Goal: Task Accomplishment & Management: Complete application form

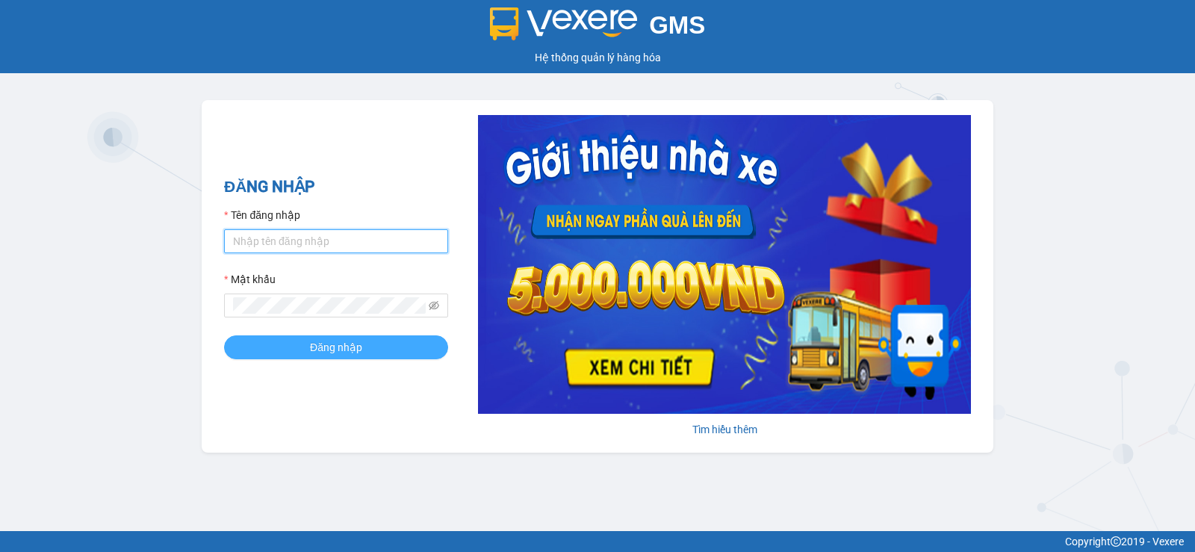
type input "pvgodau.dongphuoc"
click at [368, 358] on button "Đăng nhập" at bounding box center [336, 347] width 224 height 24
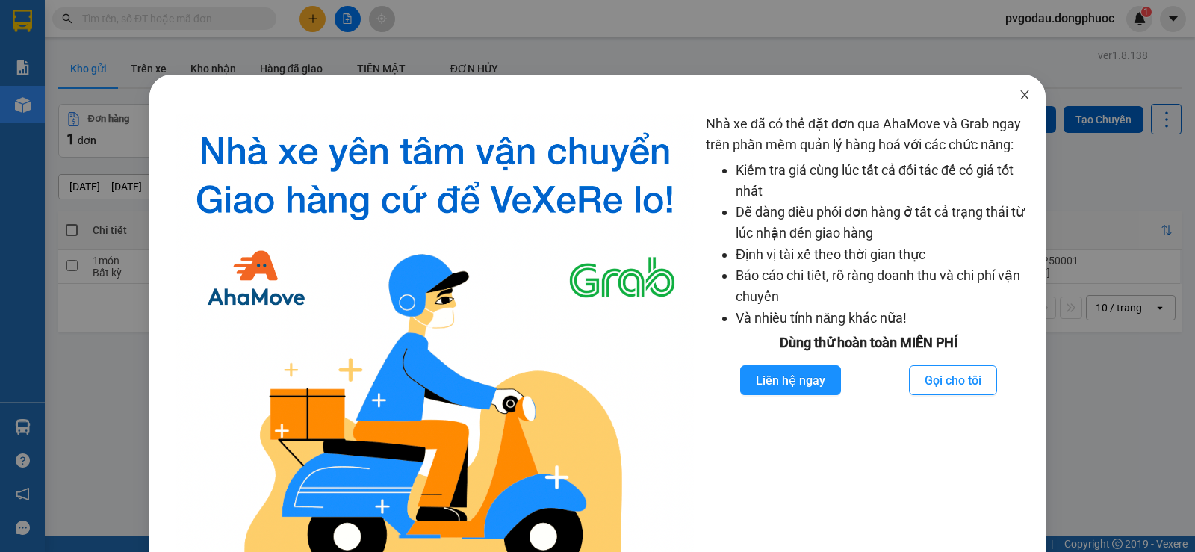
click at [1019, 100] on icon "close" at bounding box center [1025, 95] width 12 height 12
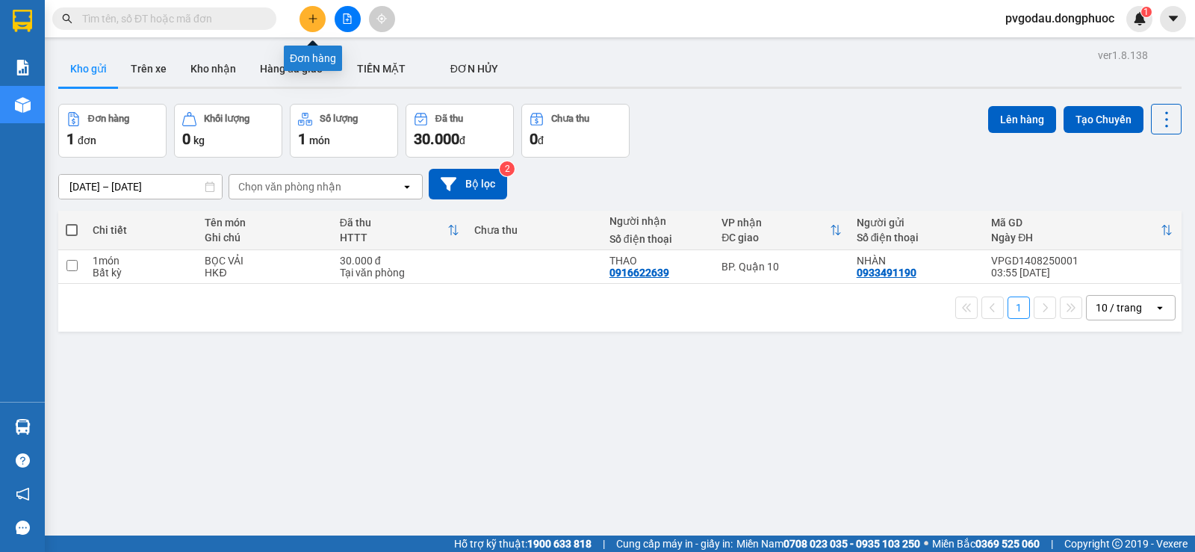
click at [315, 24] on button at bounding box center [313, 19] width 26 height 26
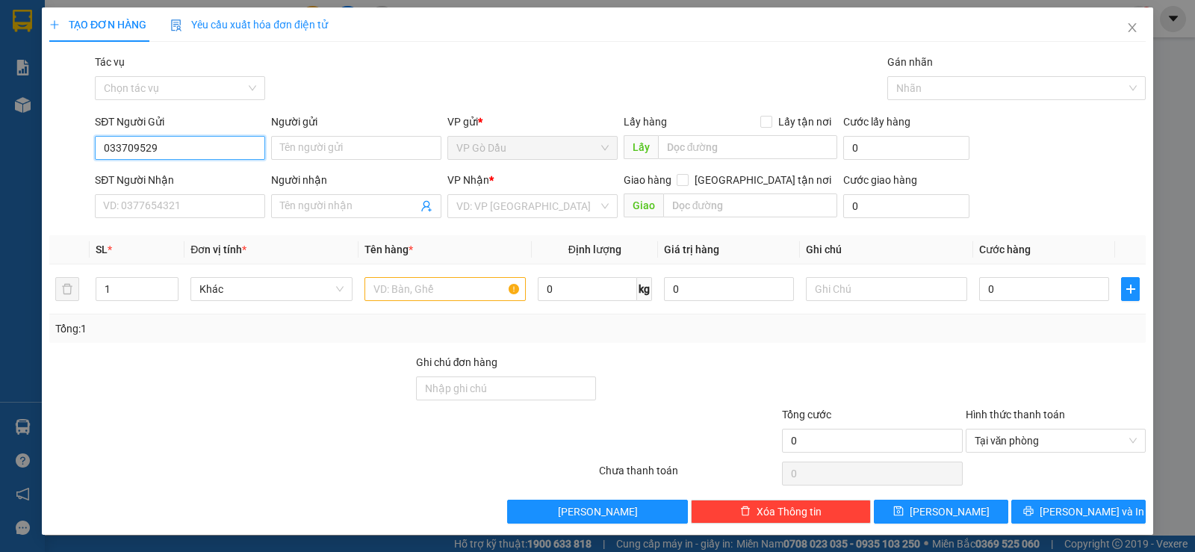
type input "0337095295"
click at [170, 179] on div "0337095295 - QUY" at bounding box center [178, 178] width 151 height 16
type input "QUY"
type input "0929045707"
type input "THẮNG"
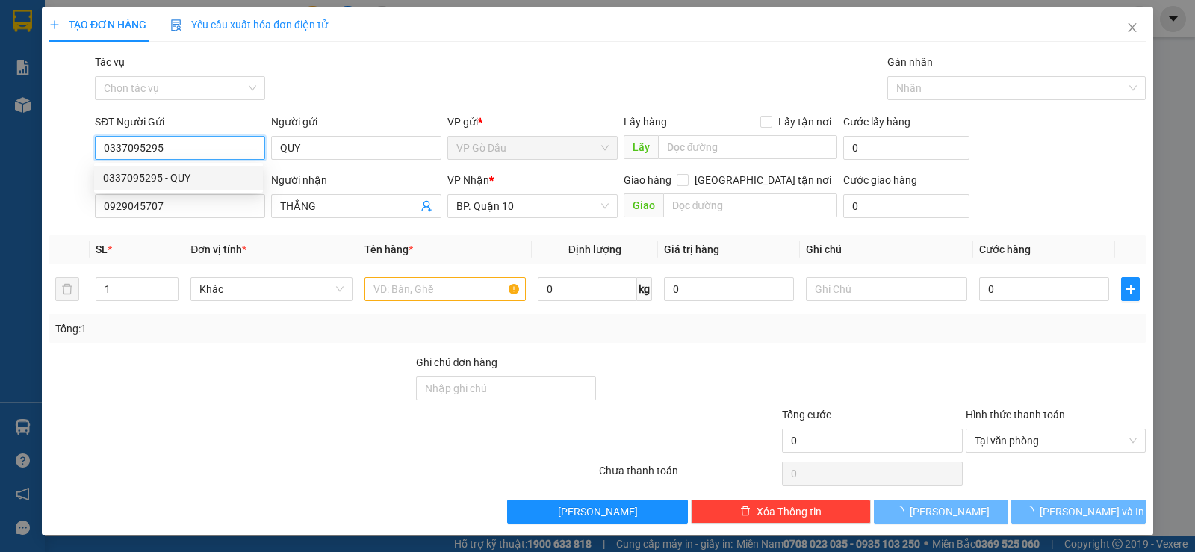
type input "40.000"
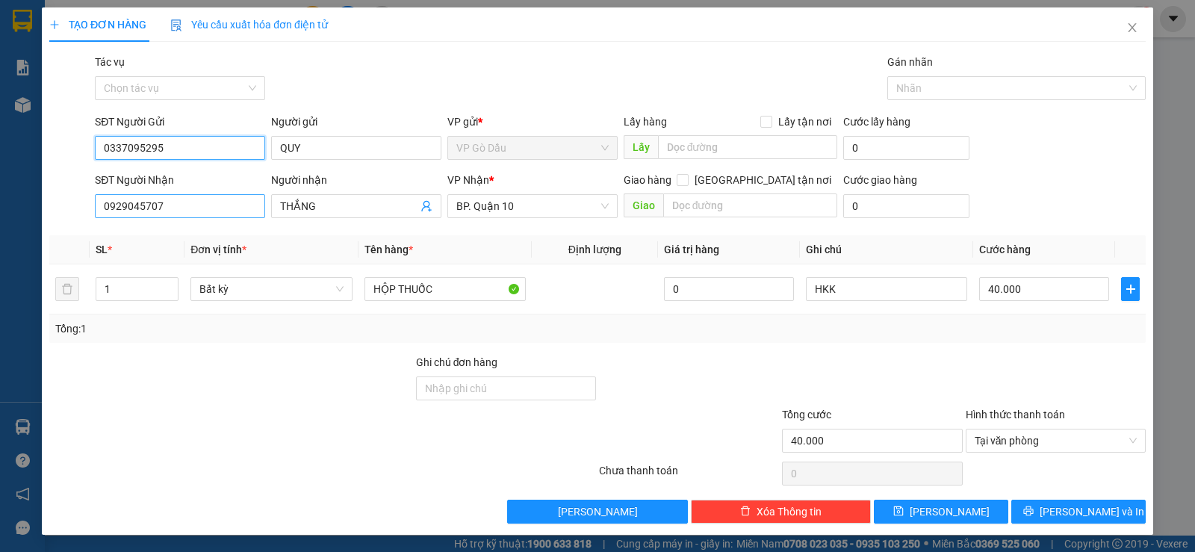
type input "0337095295"
click at [176, 206] on input "0929045707" at bounding box center [180, 206] width 170 height 24
type input "0911552271"
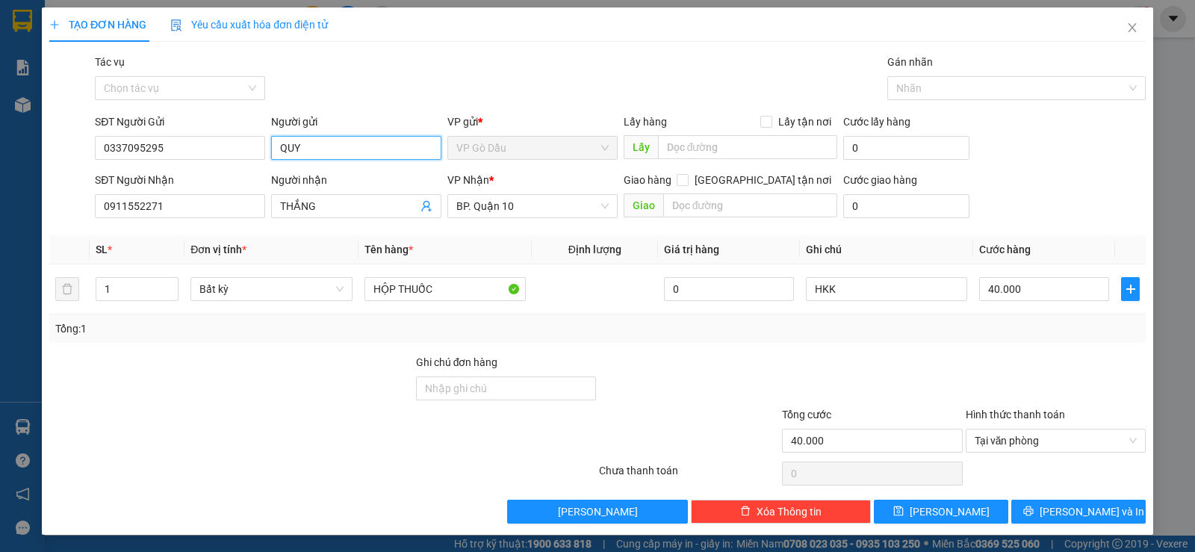
click at [335, 140] on input "QUY" at bounding box center [356, 148] width 170 height 24
click at [325, 140] on input "QUY" at bounding box center [356, 148] width 170 height 24
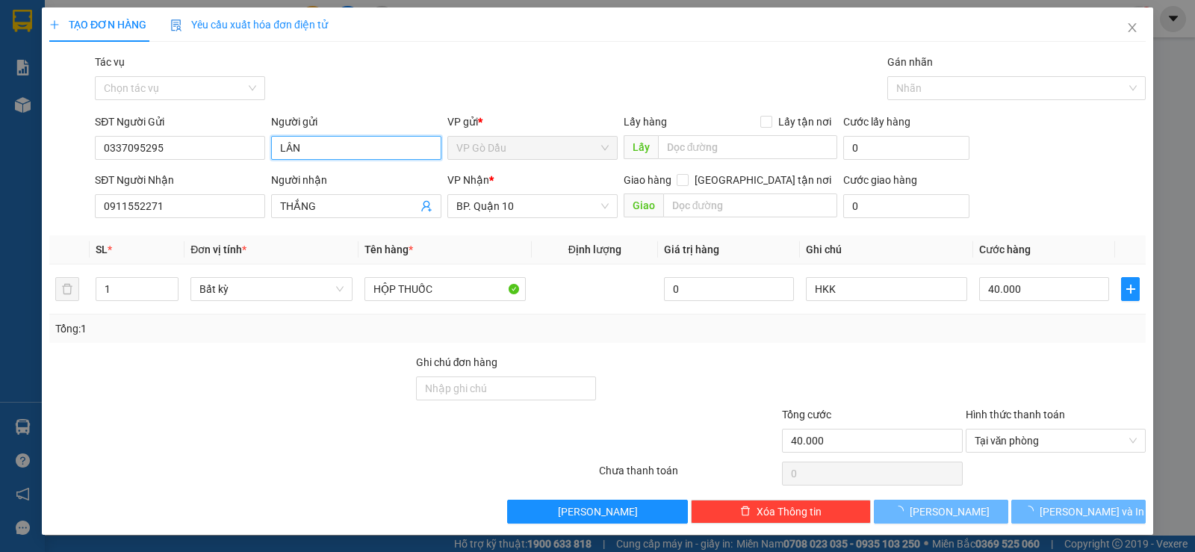
type input "LÂN"
click at [374, 81] on div "Gói vận chuyển * Tiêu chuẩn Tác vụ Chọn tác vụ Gán nhãn Nhãn" at bounding box center [620, 80] width 1057 height 52
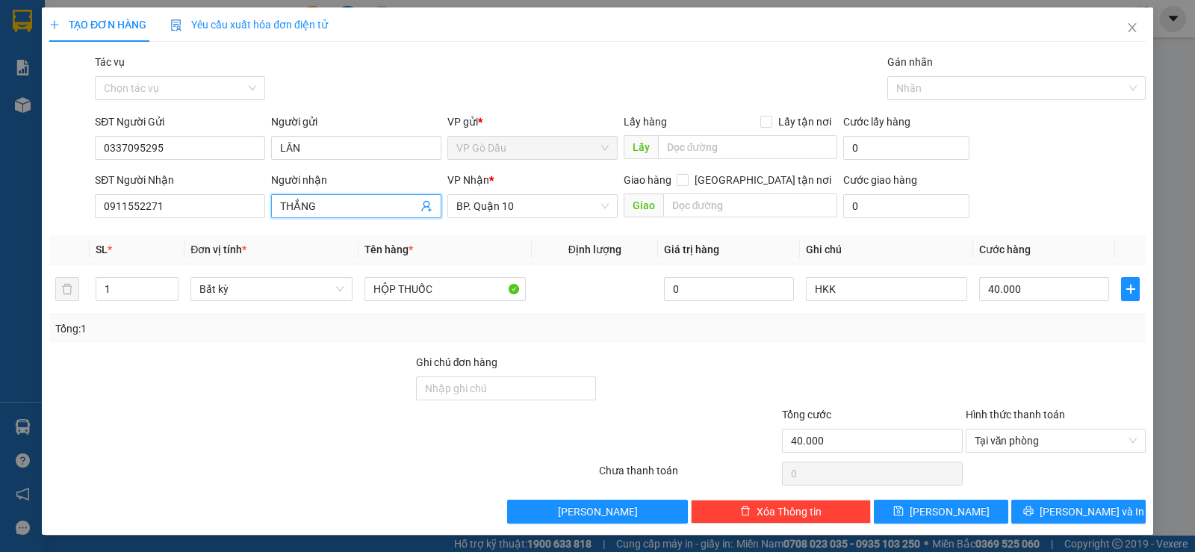
click at [311, 206] on input "THẮNG" at bounding box center [348, 206] width 137 height 16
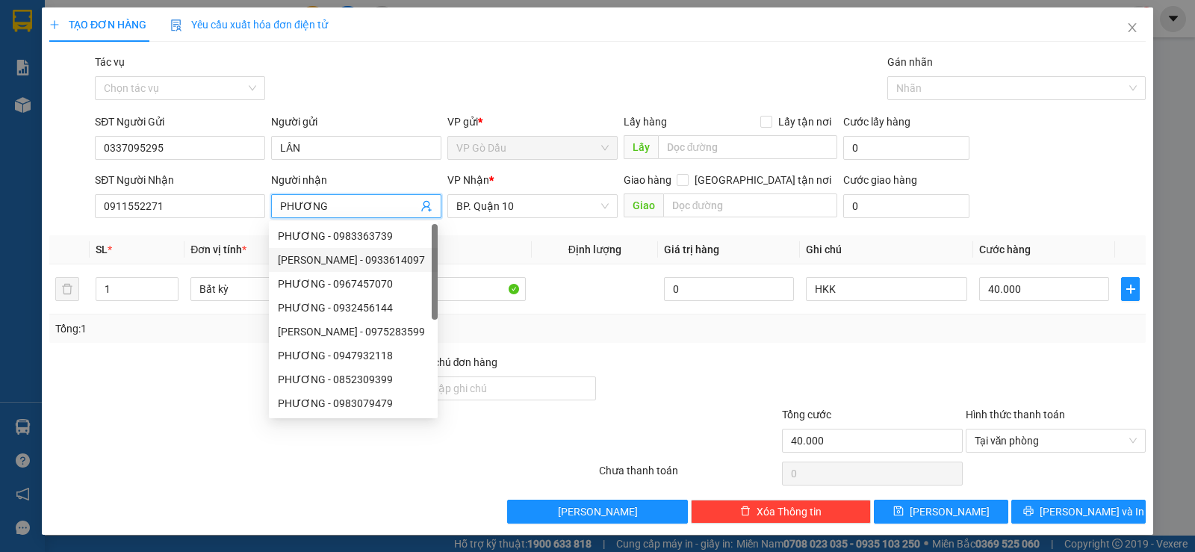
type input "PHƯƠNG"
click at [512, 247] on th "Tên hàng *" at bounding box center [445, 249] width 173 height 29
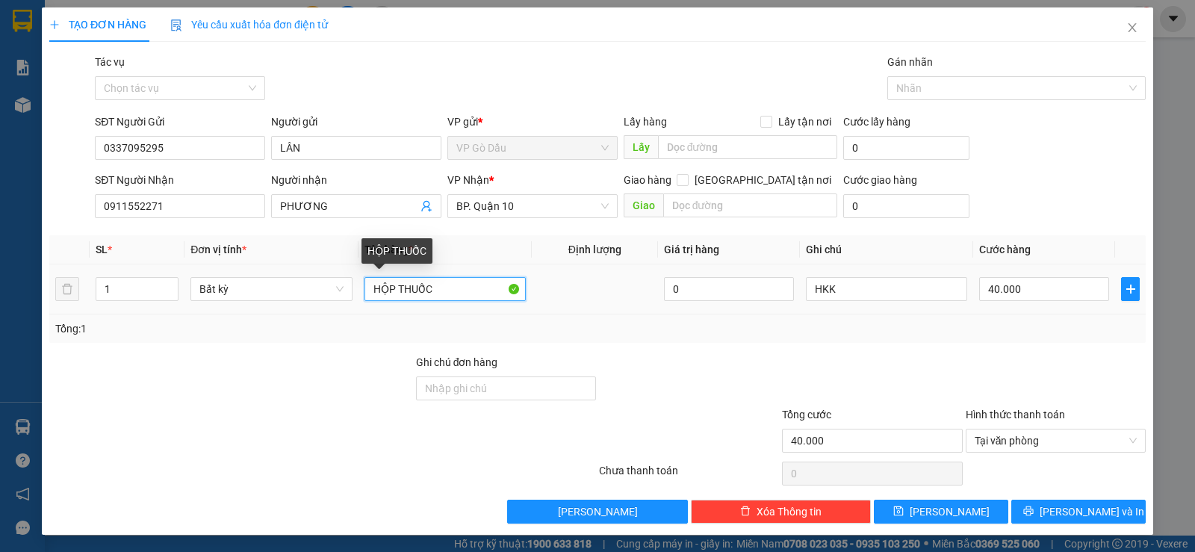
drag, startPoint x: 397, startPoint y: 287, endPoint x: 480, endPoint y: 292, distance: 83.1
click at [480, 292] on input "HỘP THUỐC" at bounding box center [445, 289] width 161 height 24
type input "HỘP PT"
type input "0"
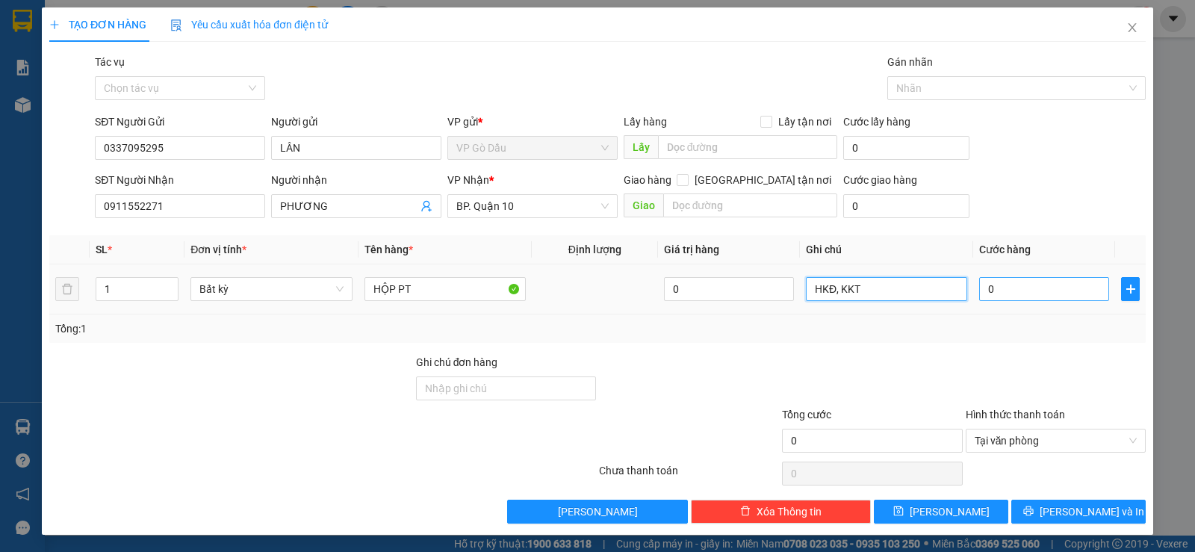
type input "HKĐ, KKT"
click at [1026, 291] on input "0" at bounding box center [1044, 289] width 130 height 24
type input "3"
type input "30"
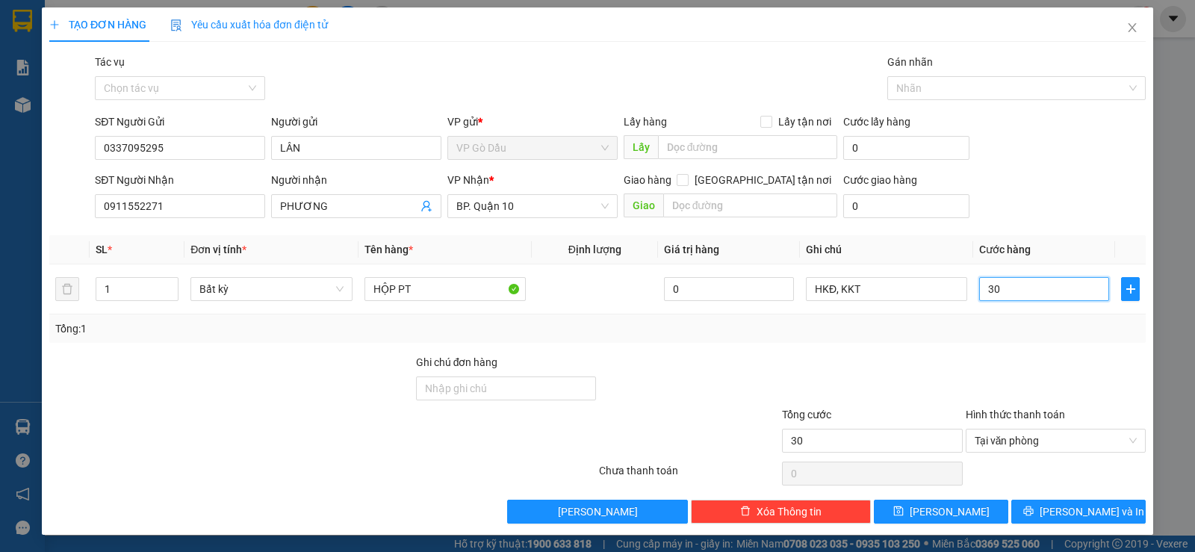
type input "30"
type input "30.000"
click at [1034, 362] on div at bounding box center [1055, 380] width 183 height 52
click at [1042, 503] on button "Lưu và In" at bounding box center [1078, 512] width 134 height 24
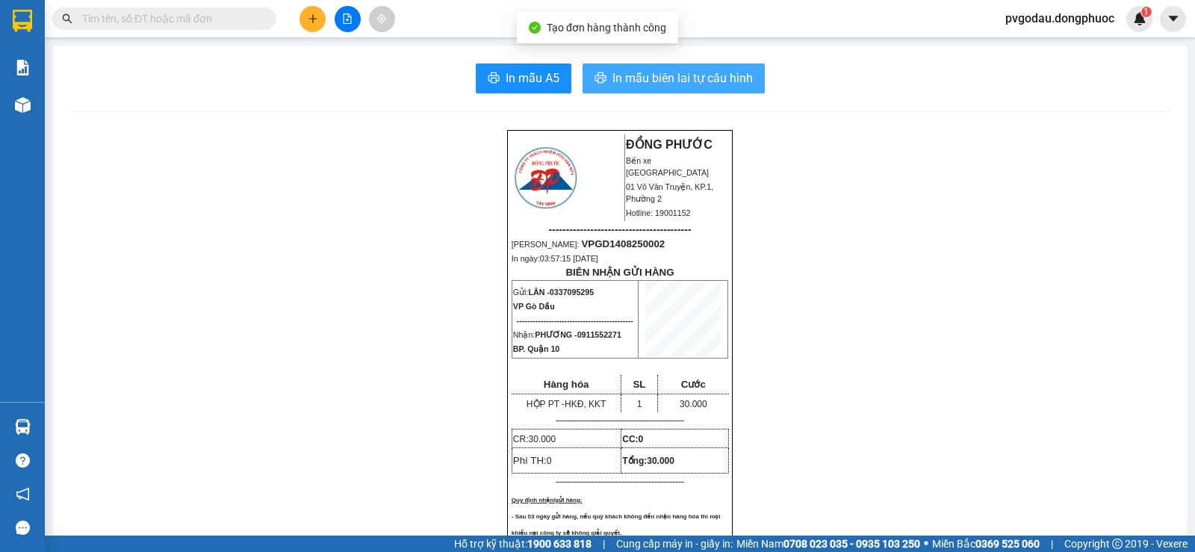
click at [636, 77] on span "In mẫu biên lai tự cấu hình" at bounding box center [683, 78] width 140 height 19
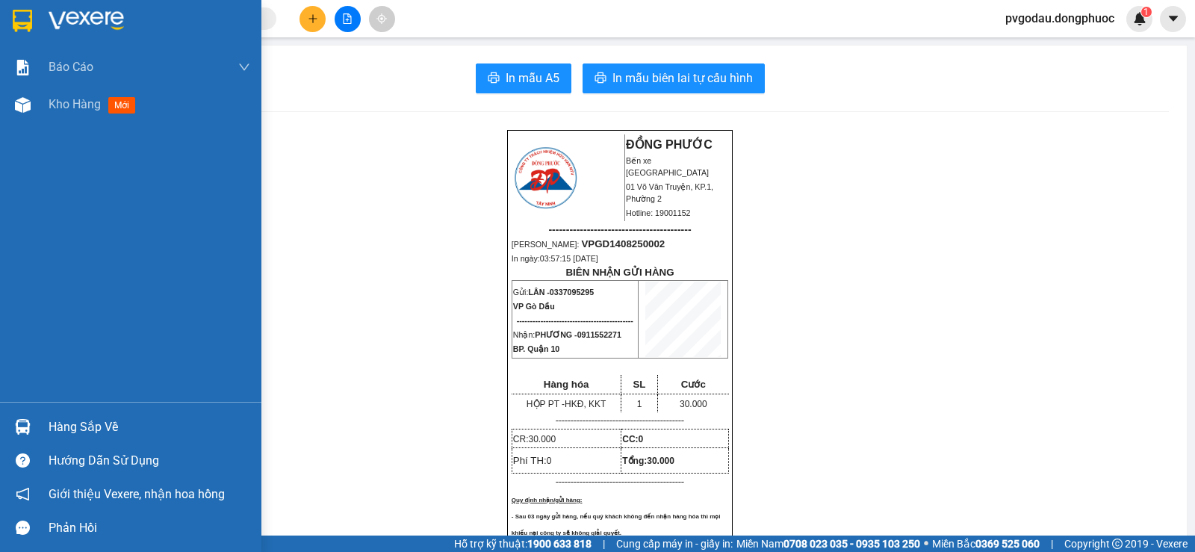
click at [66, 424] on div "Hàng sắp về" at bounding box center [150, 427] width 202 height 22
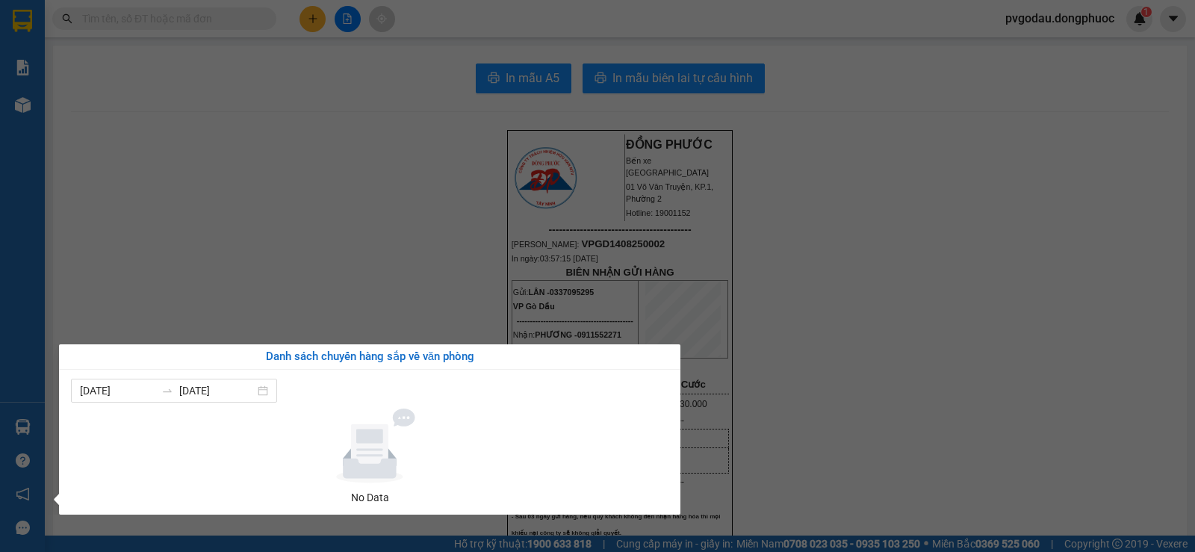
drag, startPoint x: 391, startPoint y: 159, endPoint x: 358, endPoint y: 163, distance: 33.8
click at [391, 158] on section "Kết quả tìm kiếm ( 0 ) Bộ lọc No Data pvgodau.dongphuoc 1 Báo cáo Mẫu 1: Báo cá…" at bounding box center [597, 276] width 1195 height 552
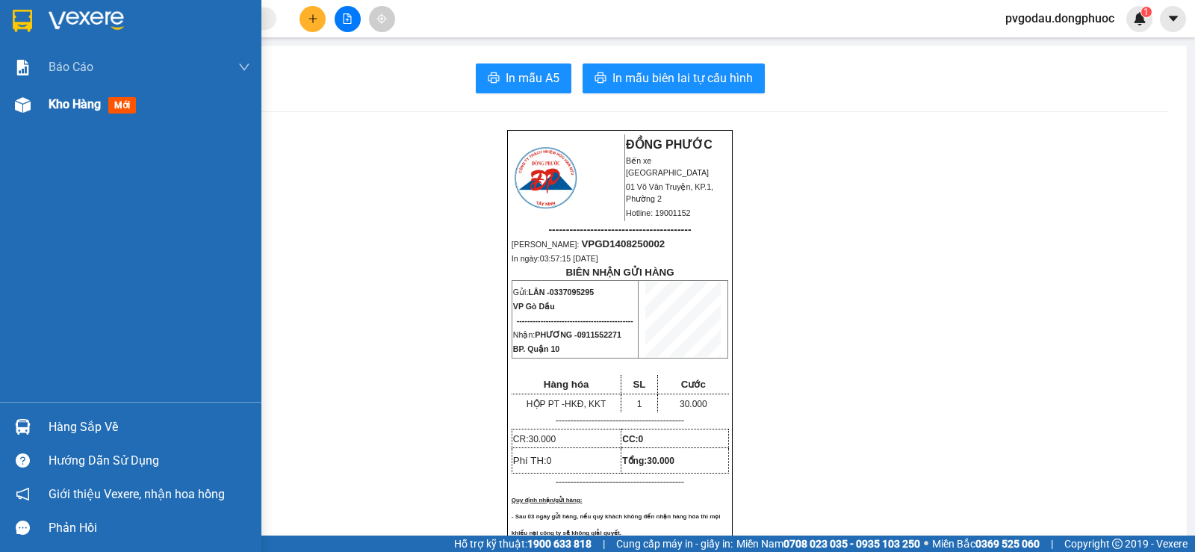
click at [79, 110] on span "Kho hàng" at bounding box center [75, 104] width 52 height 14
